Goal: Ask a question

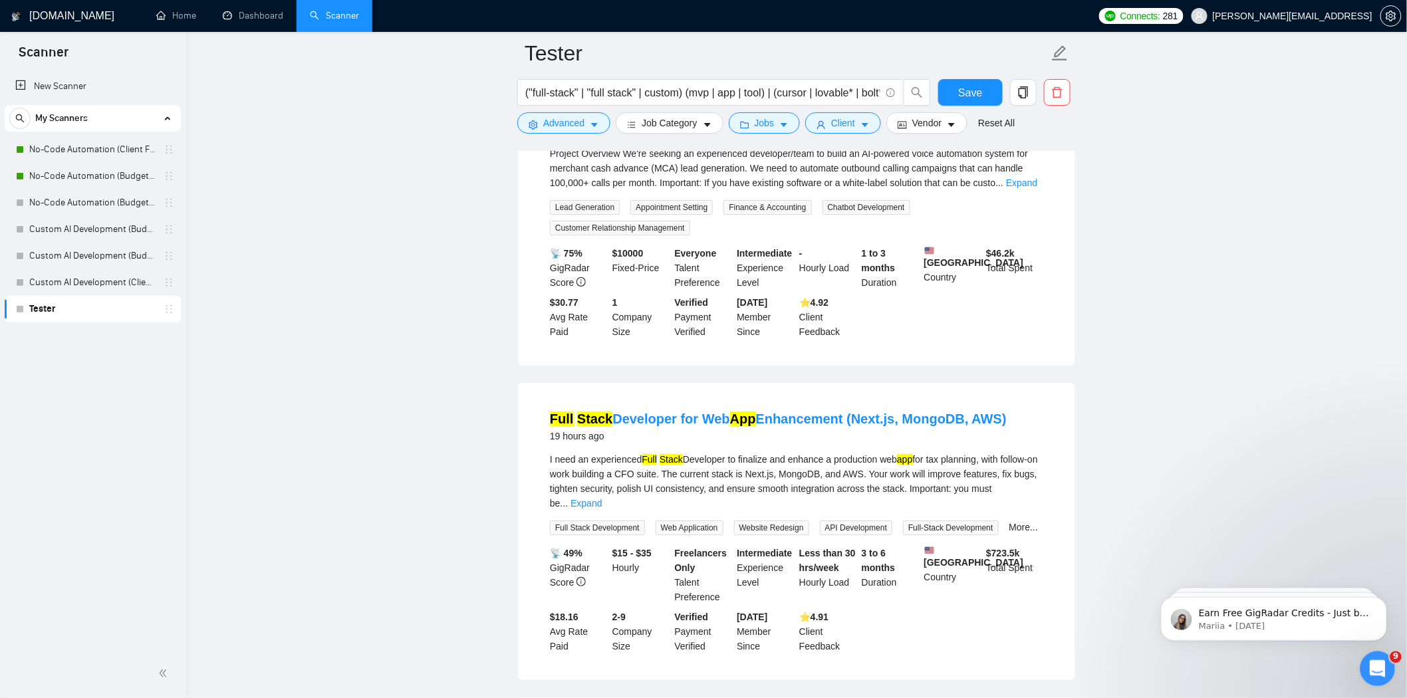
click at [1374, 662] on icon "Open Intercom Messenger" at bounding box center [1375, 667] width 22 height 22
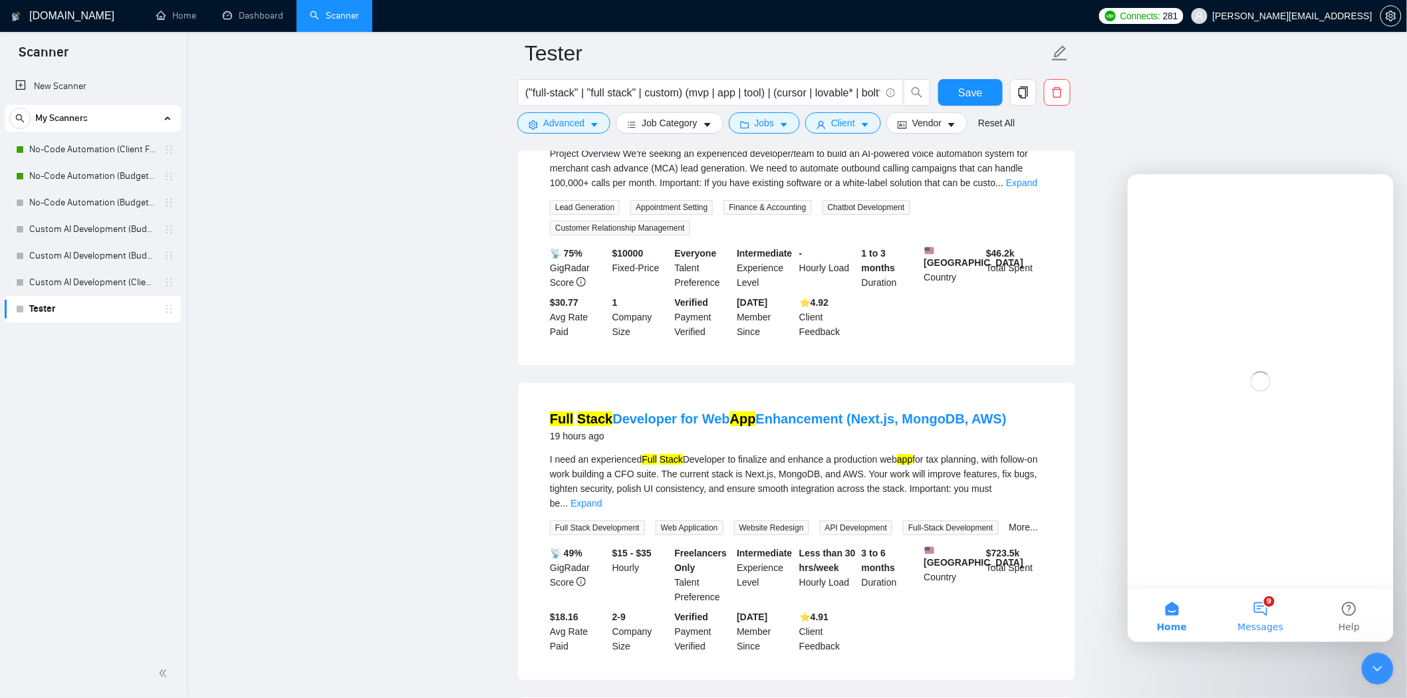
click at [1265, 610] on button "9 Messages" at bounding box center [1259, 614] width 88 height 53
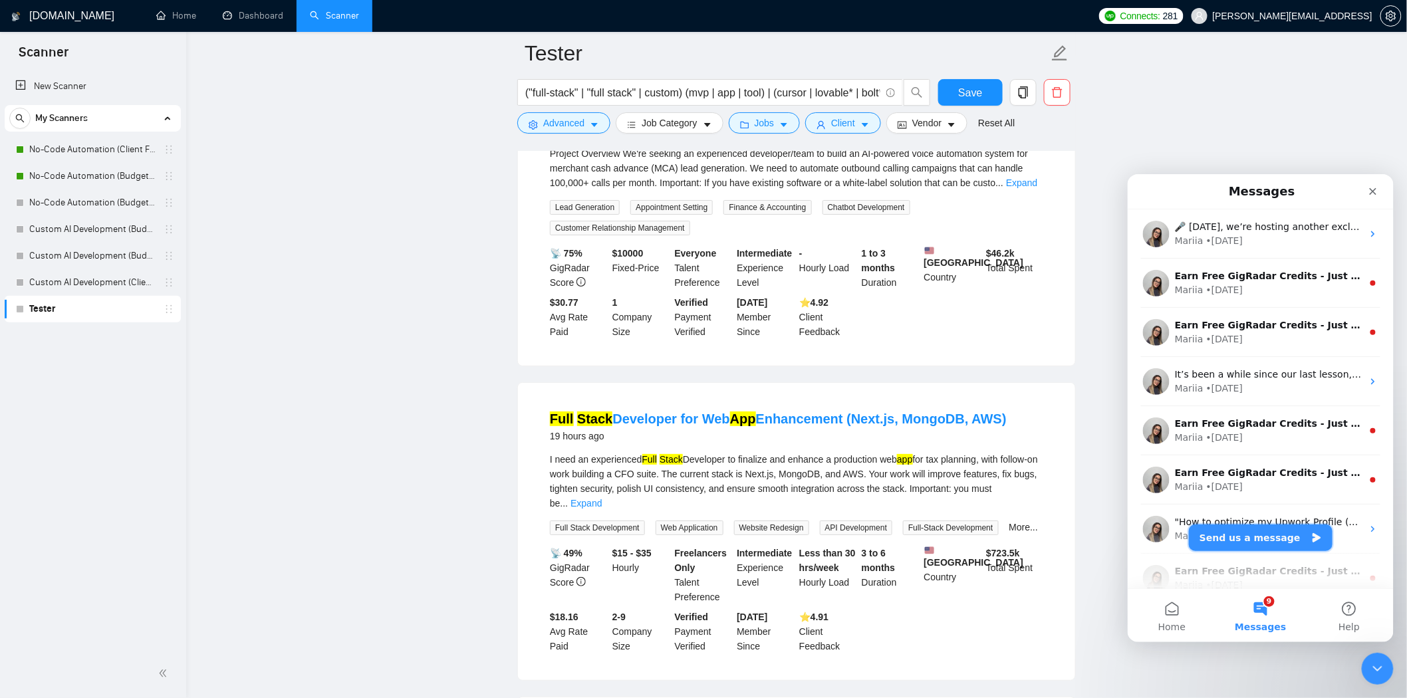
click at [1272, 533] on button "Send us a message" at bounding box center [1260, 537] width 144 height 27
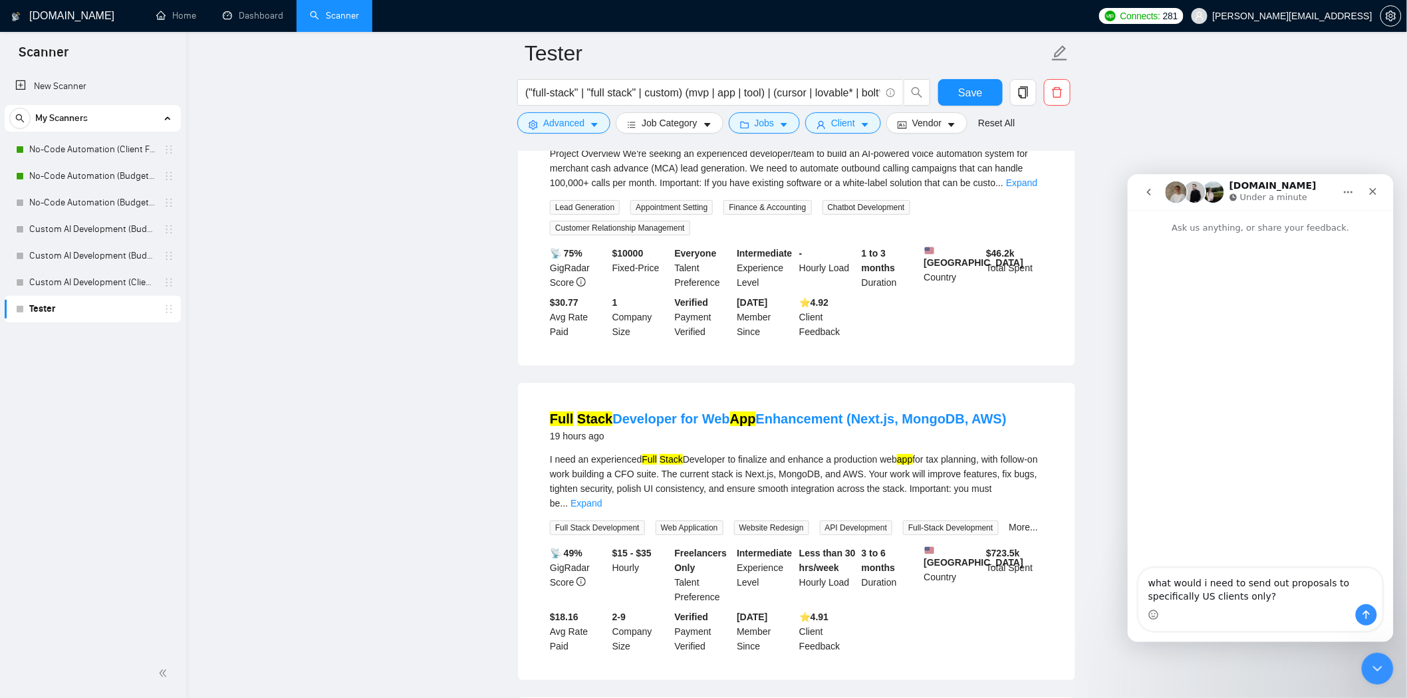
type textarea "what would i need to send out proposals to specifically US clients only?"
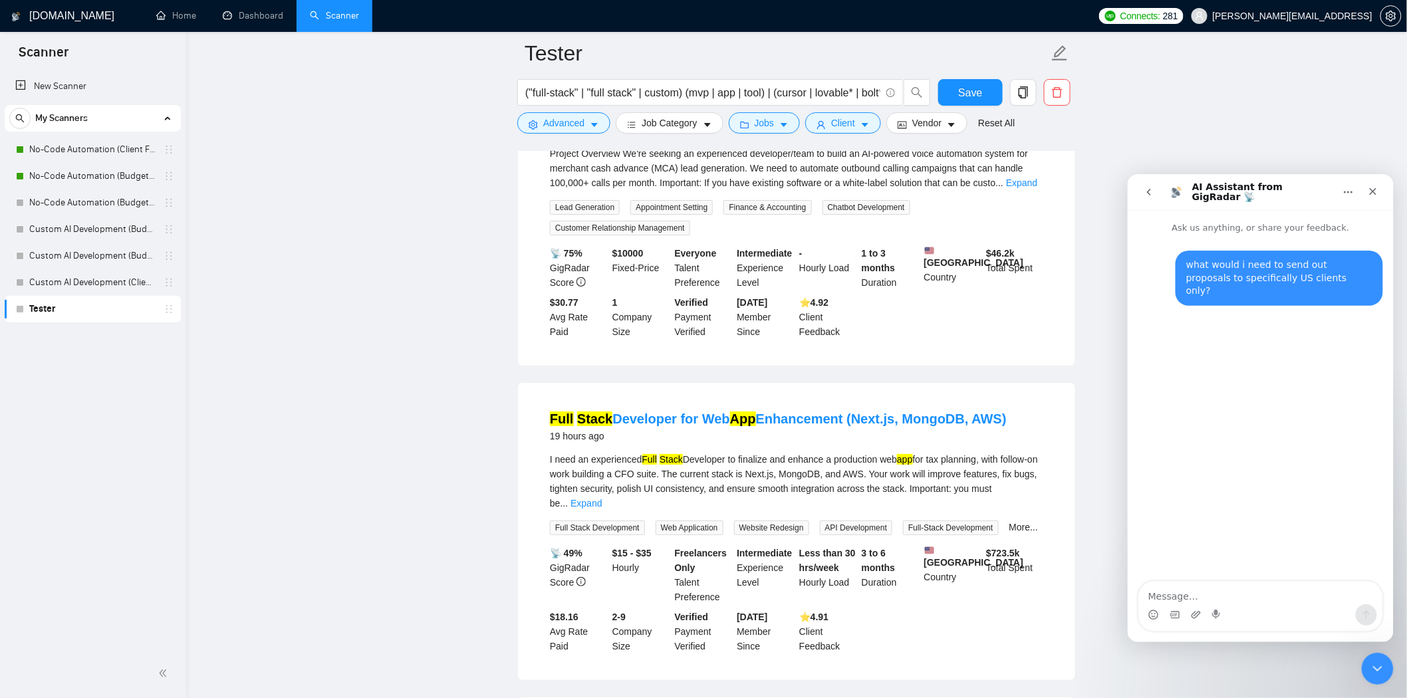
click at [1279, 592] on textarea "Message…" at bounding box center [1259, 592] width 243 height 23
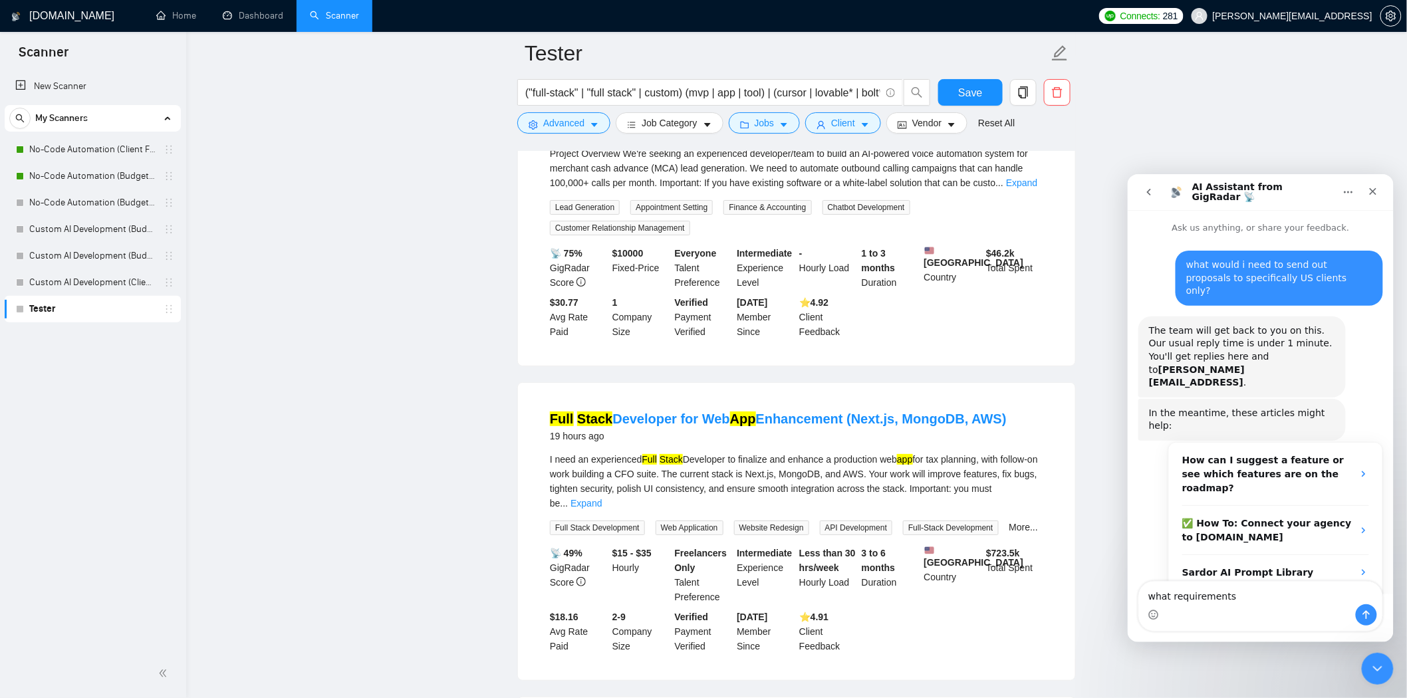
scroll to position [3, 0]
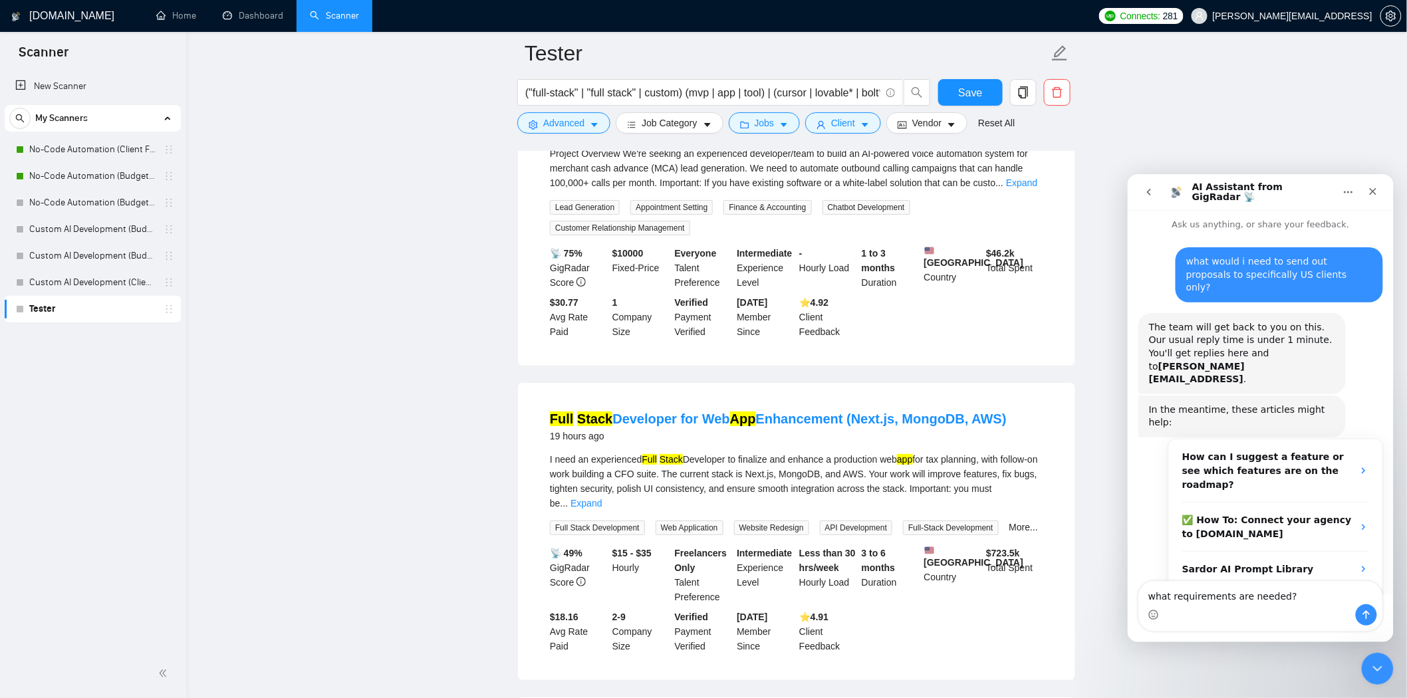
type textarea "what requirements are needed?"
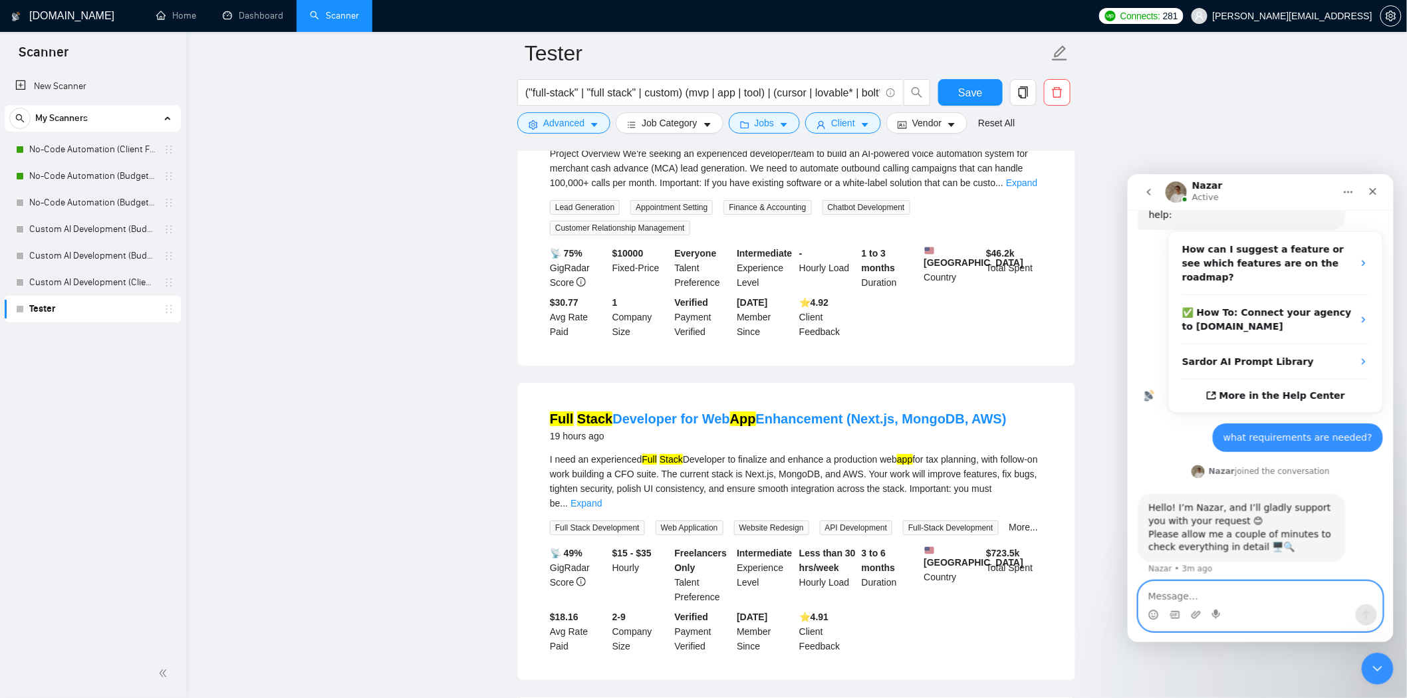
scroll to position [216, 0]
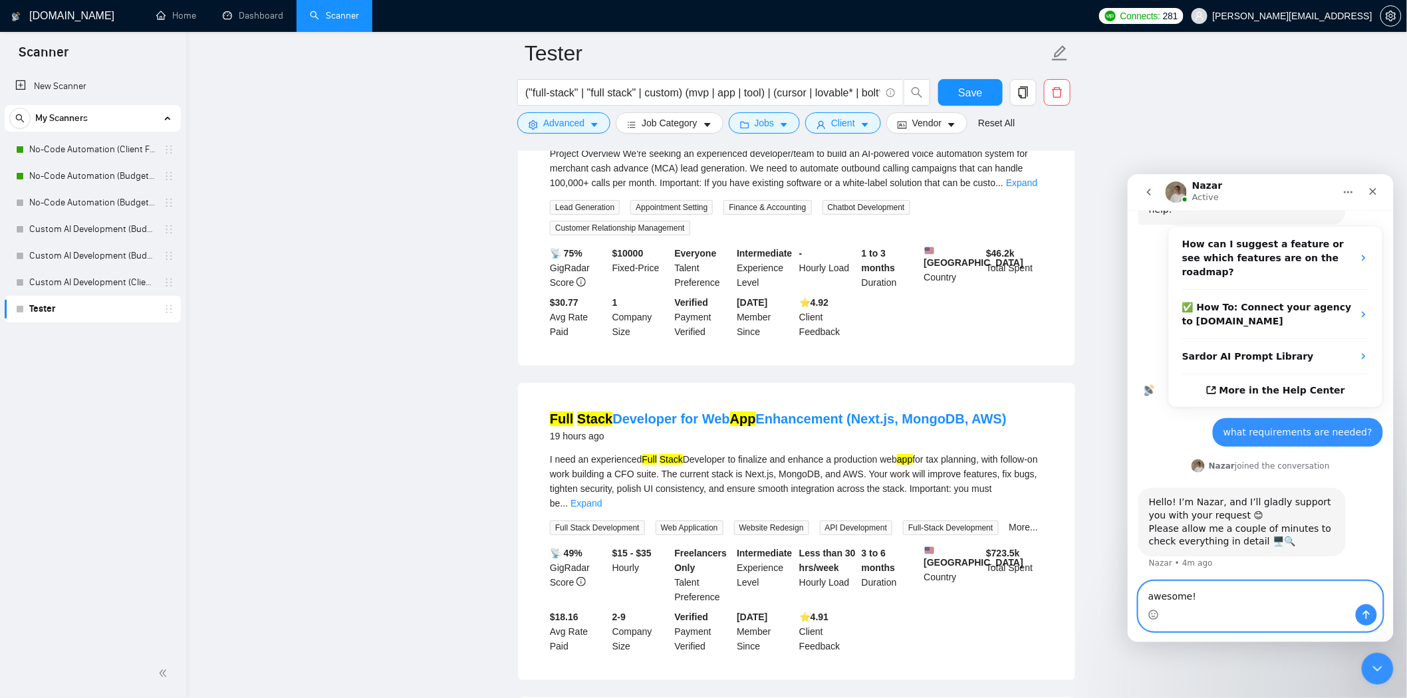
type textarea "awesome!"
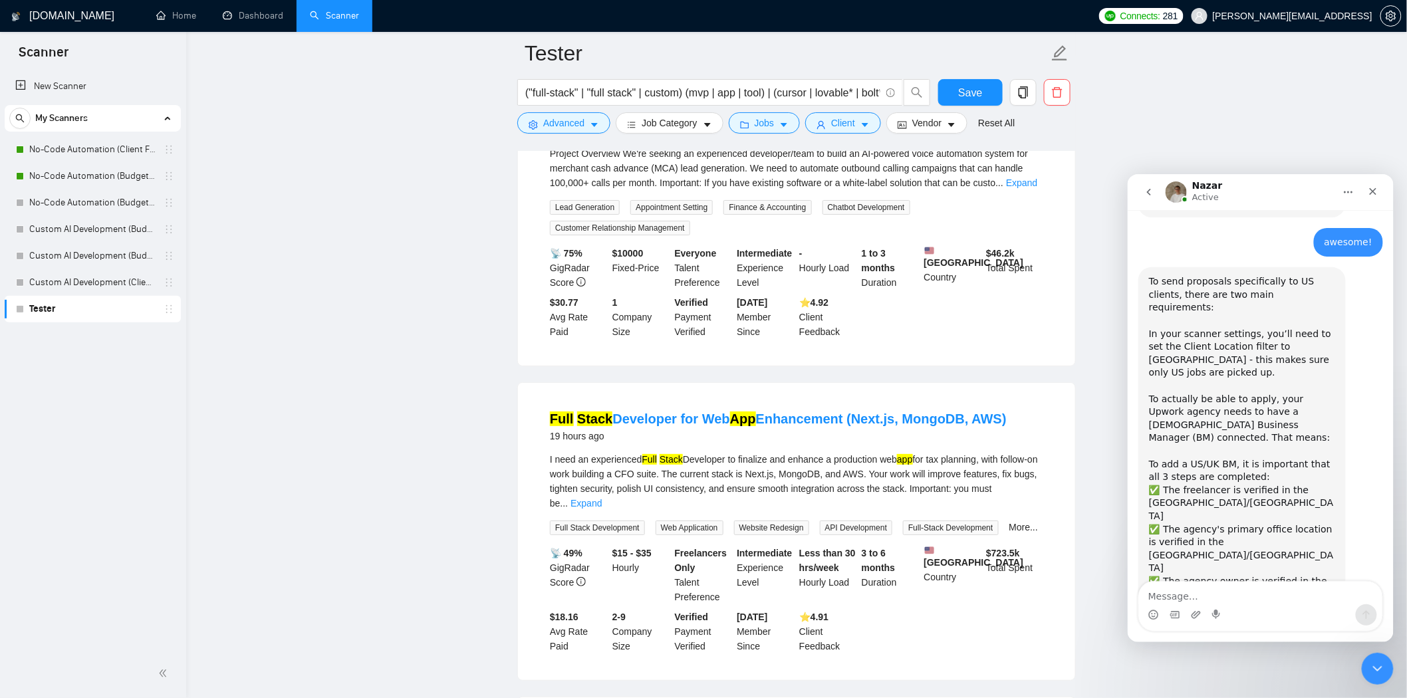
scroll to position [557, 0]
click at [1311, 590] on textarea "Message…" at bounding box center [1259, 592] width 243 height 23
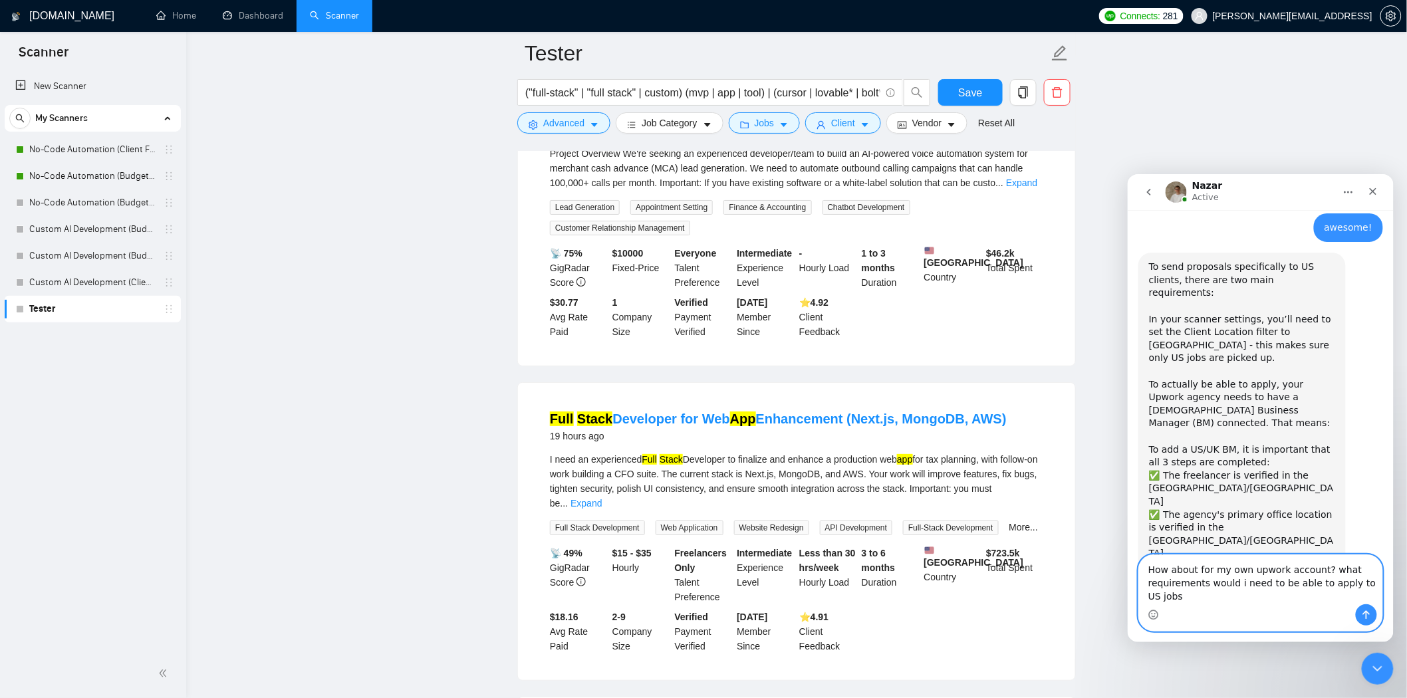
scroll to position [583, 0]
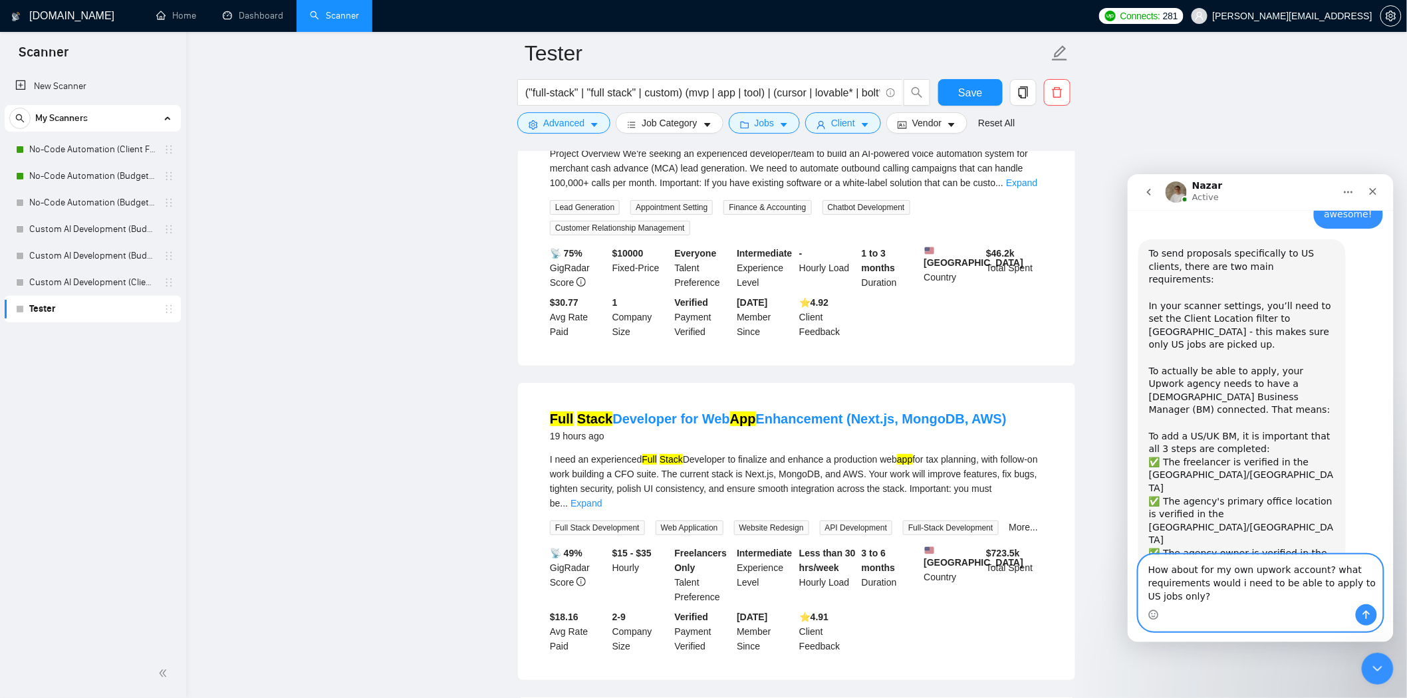
type textarea "How about for my own upwork account? what requirements would i need to be able …"
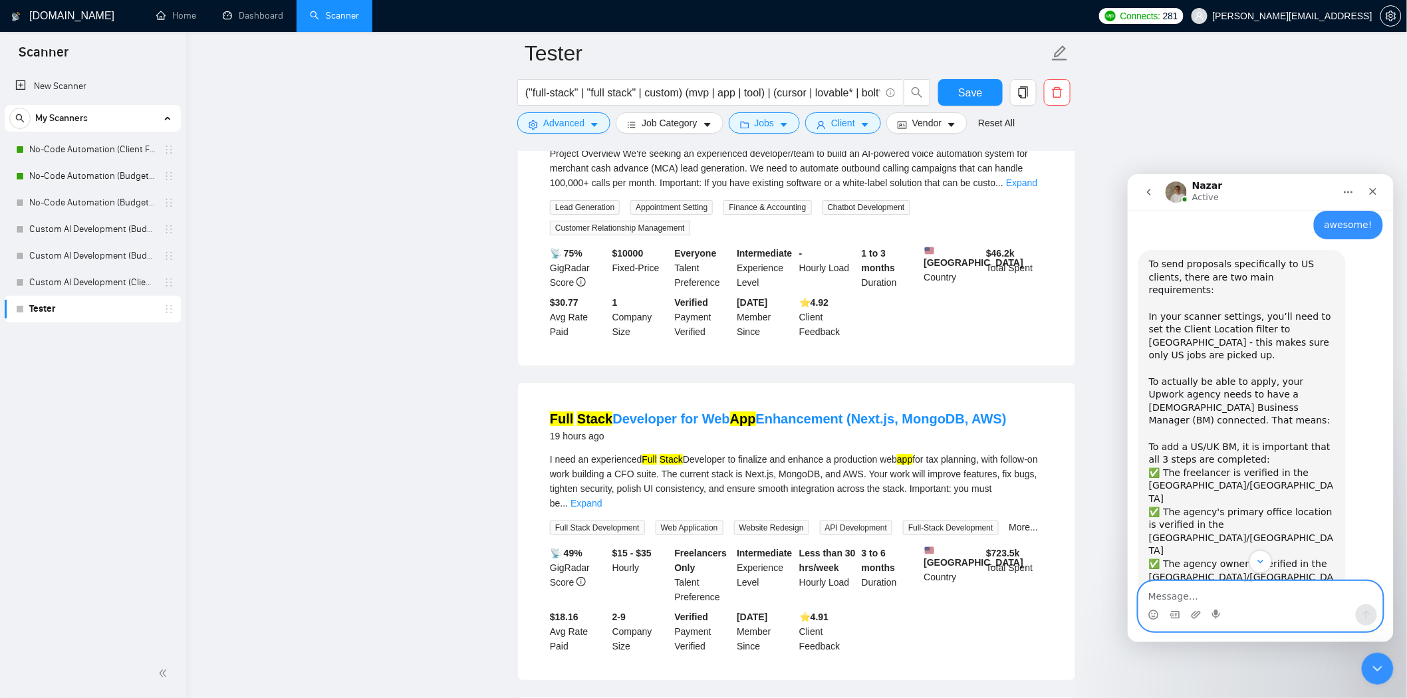
scroll to position [622, 0]
